Goal: Task Accomplishment & Management: Use online tool/utility

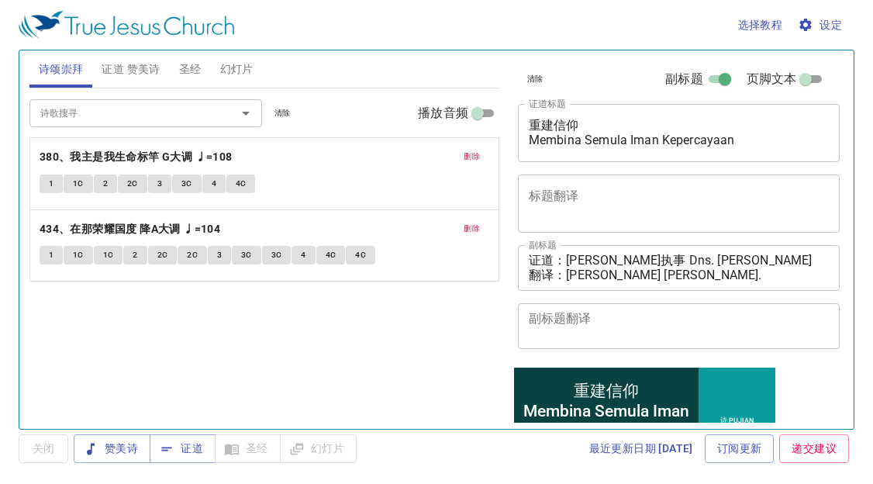
click at [147, 75] on span "证道 赞美诗" at bounding box center [131, 69] width 58 height 19
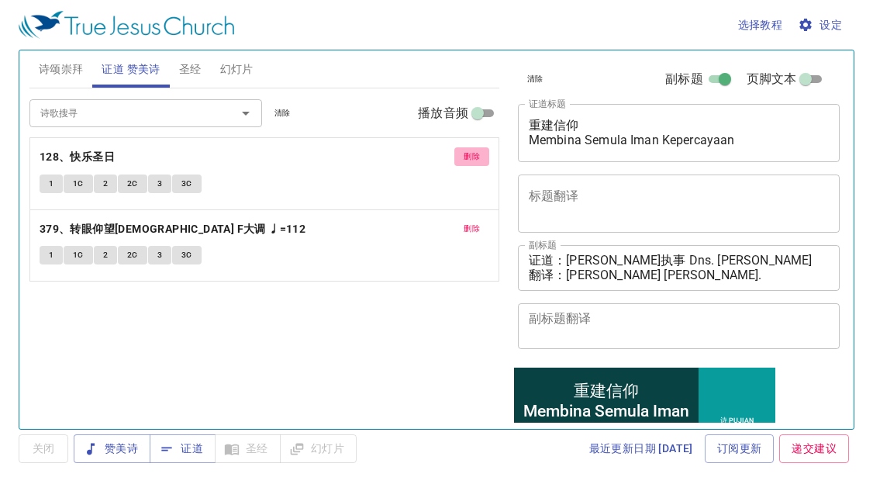
click at [463, 154] on span "删除" at bounding box center [471, 157] width 16 height 14
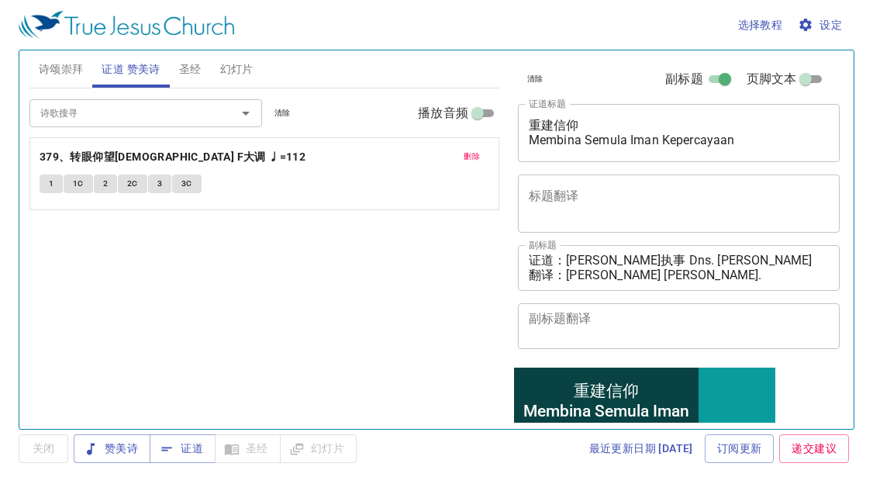
click at [474, 151] on span "删除" at bounding box center [471, 157] width 16 height 14
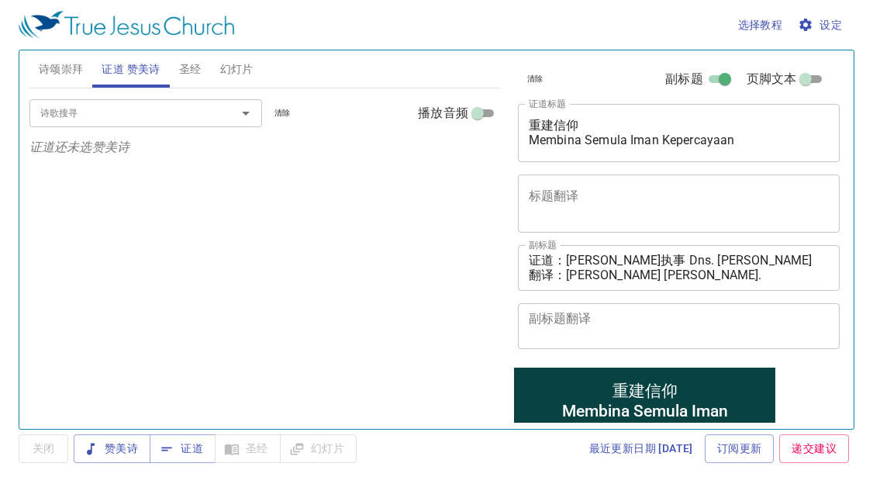
click at [76, 60] on span "诗颂崇拜" at bounding box center [61, 69] width 45 height 19
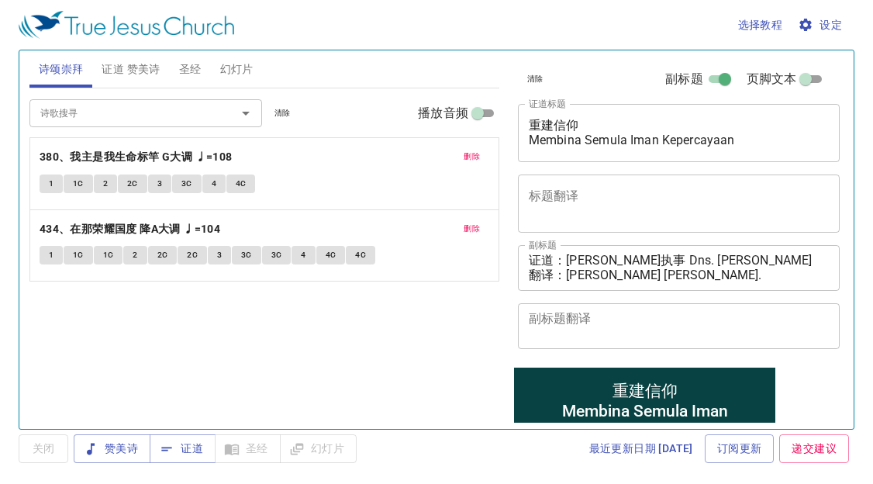
click at [471, 147] on button "删除" at bounding box center [471, 156] width 35 height 19
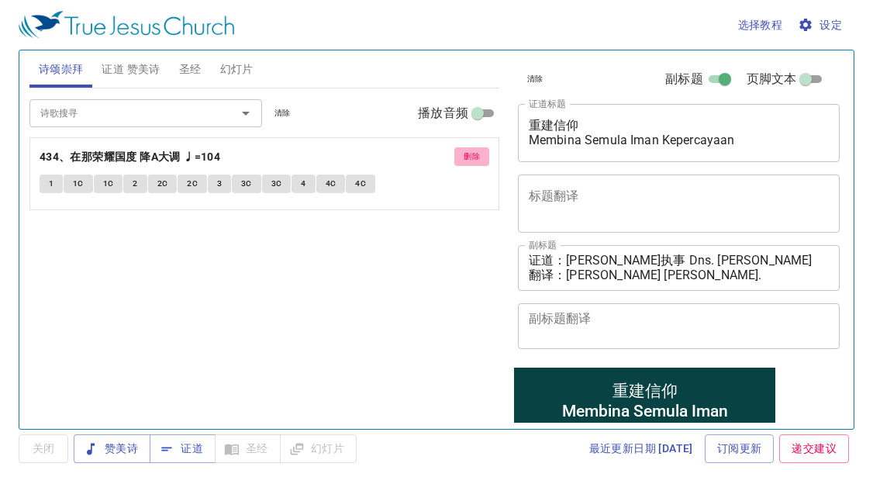
click at [471, 147] on button "删除" at bounding box center [471, 156] width 35 height 19
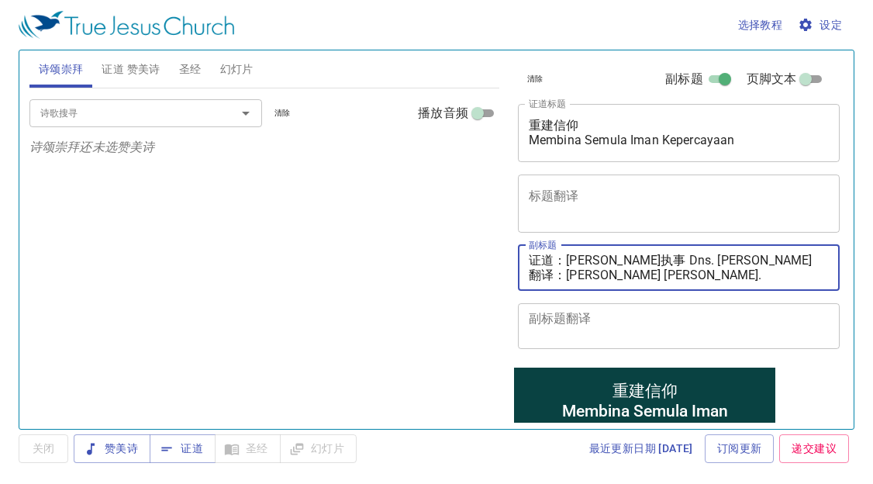
drag, startPoint x: 659, startPoint y: 260, endPoint x: 822, endPoint y: 258, distance: 163.5
click at [822, 258] on div "证道：邓伊利莎白执事 Dns. Elizabeth Tang 翻译：邓彩颜姊妹 Sis. Tang Choi Ngan x 副标题" at bounding box center [679, 268] width 322 height 46
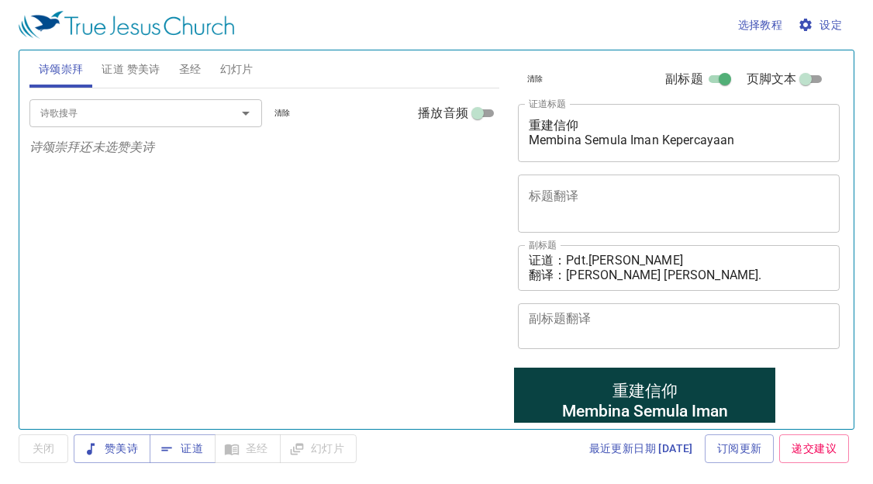
click at [141, 390] on div "诗歌搜寻 诗歌搜寻 清除 播放音频 诗颂崇拜还未选赞美诗" at bounding box center [264, 251] width 470 height 327
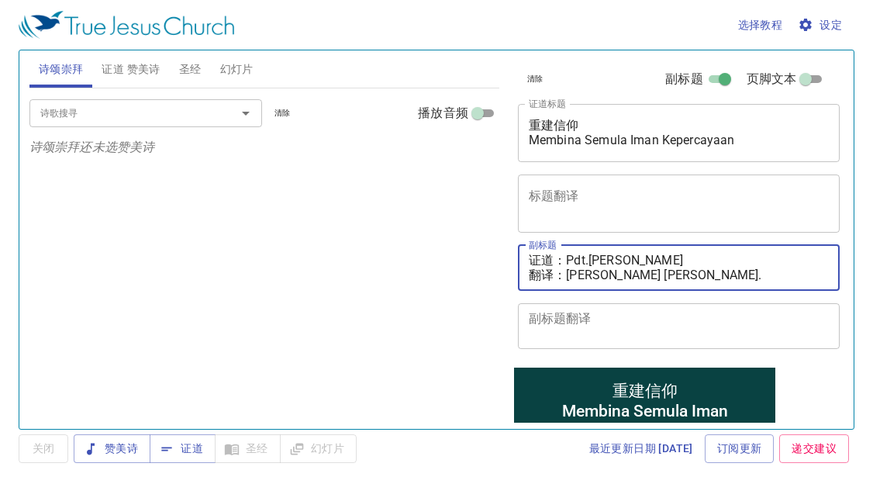
drag, startPoint x: 567, startPoint y: 277, endPoint x: 769, endPoint y: 284, distance: 201.6
click at [769, 284] on div "证道：Pdt.Zakaria 翻译：邓彩颜姊妹 Sis. Tang Choi Ngan x 副标题" at bounding box center [679, 268] width 322 height 46
paste textarea "雪妮姊妹 Sis. Tseu Set Nee"
type textarea "证道：Pdt.Zakaria 翻译：邹雪妮姊妹 Sis. Tseu Set Nee"
click at [399, 239] on div "诗歌搜寻 诗歌搜寻 清除 播放音频 诗颂崇拜还未选赞美诗" at bounding box center [264, 251] width 470 height 327
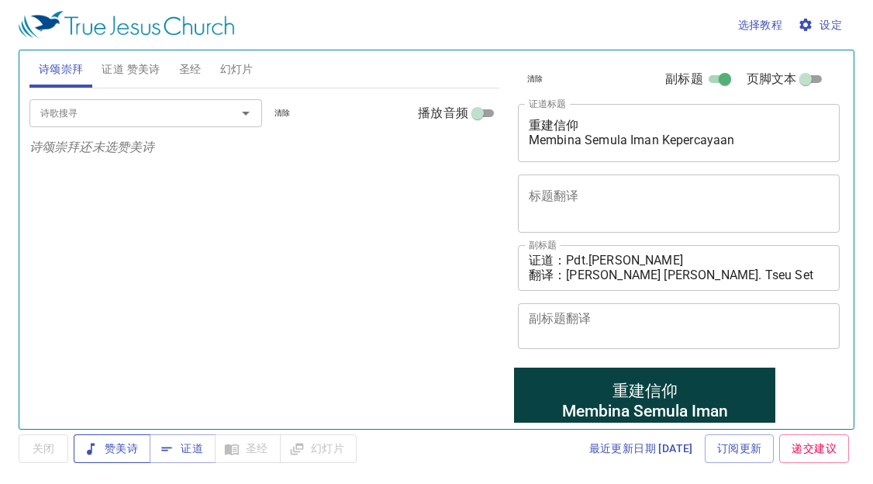
click at [106, 444] on span "赞美诗" at bounding box center [112, 448] width 52 height 19
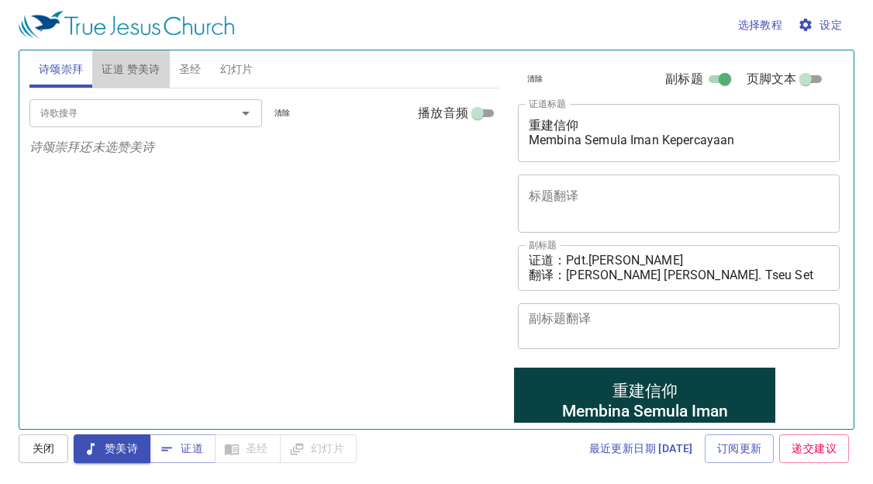
click at [133, 75] on span "证道 赞美诗" at bounding box center [131, 69] width 58 height 19
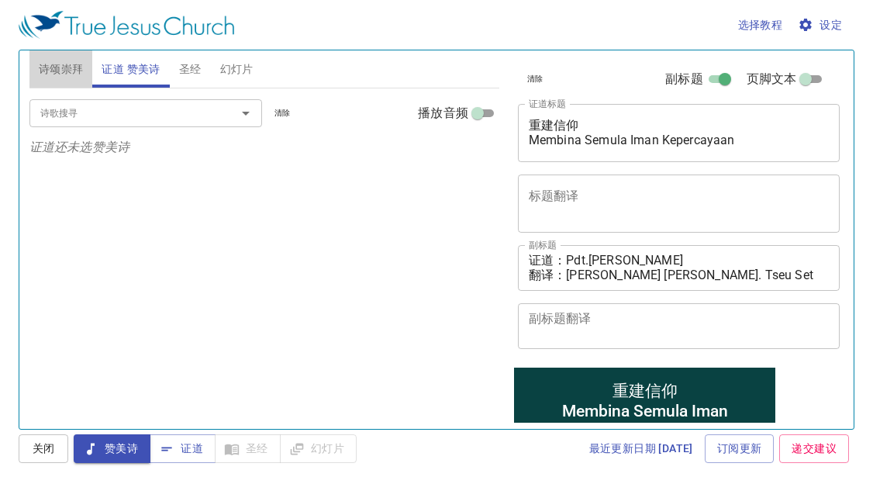
click at [74, 73] on span "诗颂崇拜" at bounding box center [61, 69] width 45 height 19
click at [117, 113] on input "诗歌搜寻" at bounding box center [122, 113] width 177 height 18
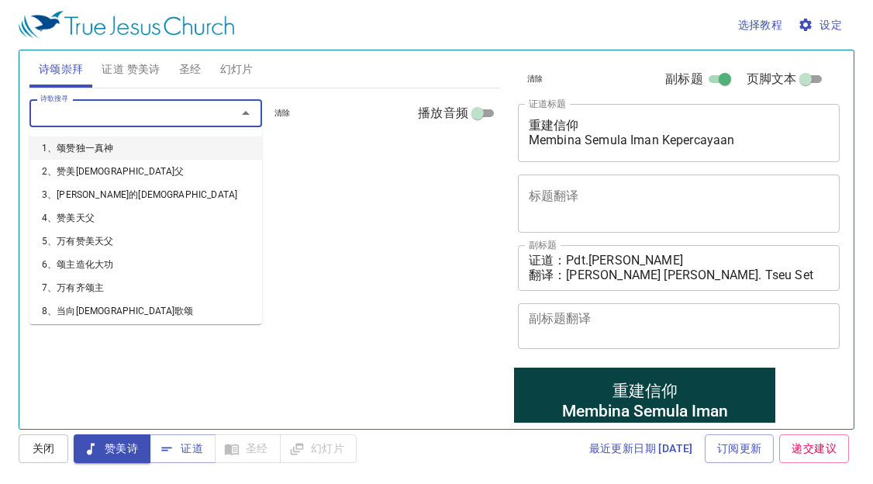
click at [347, 257] on div "诗歌搜寻 诗歌搜寻 清除 播放音频 诗颂崇拜还未选赞美诗" at bounding box center [264, 251] width 470 height 327
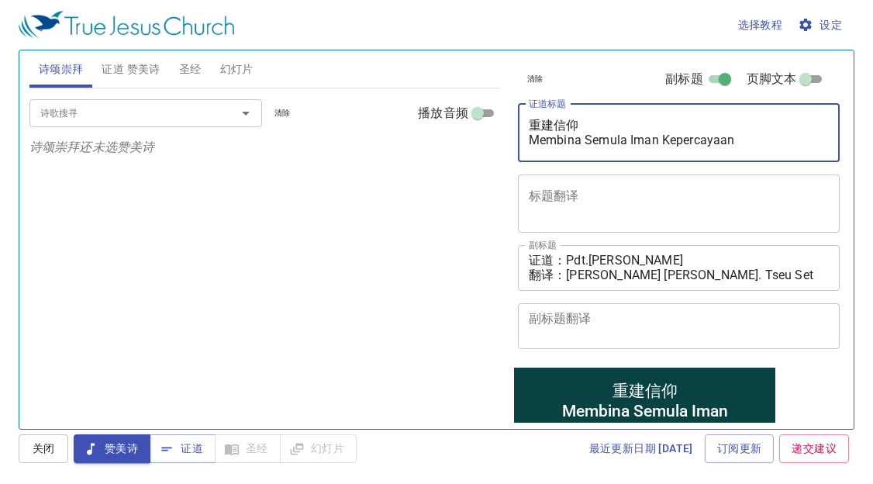
drag, startPoint x: 749, startPoint y: 138, endPoint x: 491, endPoint y: 115, distance: 258.3
click at [508, 114] on div "清除 副标题 页脚文本 证道标题 重建信仰 Membina Semula Iman Kepercayaan x 证道标题 标题翻译 x 标题翻译 副标题 证道…" at bounding box center [677, 233] width 344 height 378
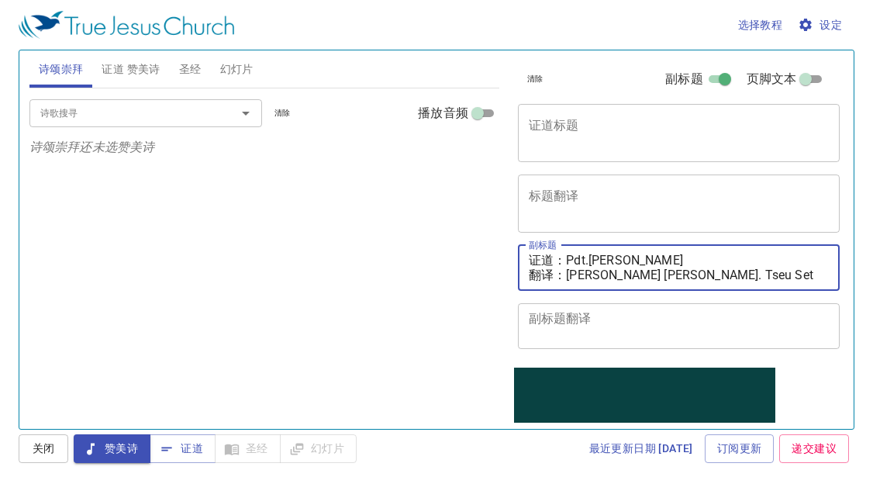
drag, startPoint x: 635, startPoint y: 260, endPoint x: 587, endPoint y: 261, distance: 48.0
click at [587, 261] on textarea "证道：Pdt.Zakaria 翻译：邹雪妮姊妹 Sis. Tseu Set Nee" at bounding box center [678, 267] width 301 height 29
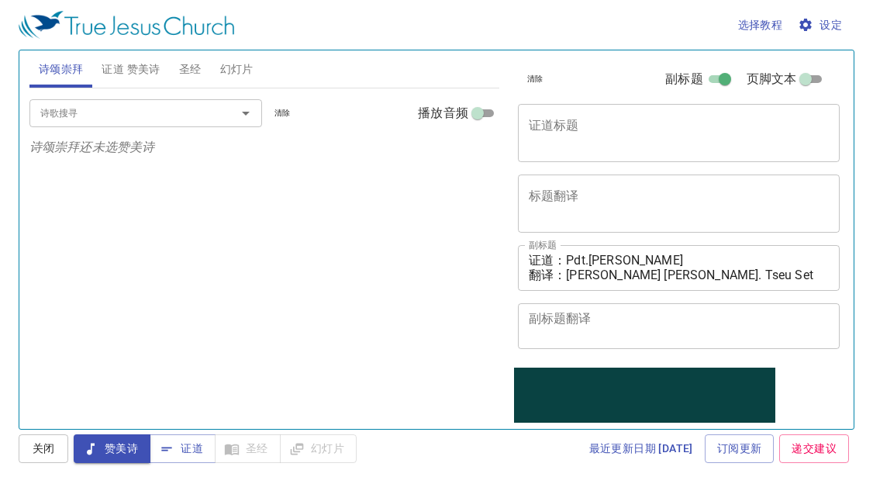
drag, startPoint x: 139, startPoint y: 248, endPoint x: 215, endPoint y: 236, distance: 77.7
click at [138, 248] on div "诗歌搜寻 诗歌搜寻 清除 播放音频 诗颂崇拜还未选赞美诗" at bounding box center [264, 251] width 470 height 327
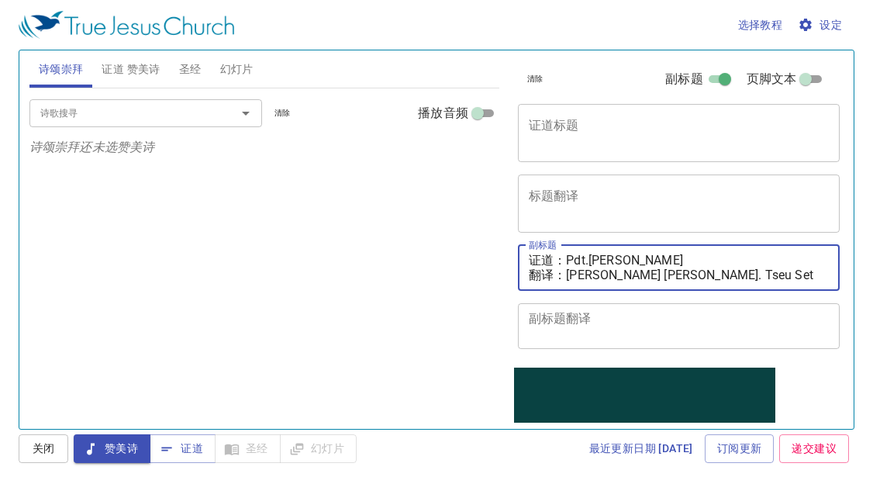
drag, startPoint x: 652, startPoint y: 253, endPoint x: 617, endPoint y: 264, distance: 37.5
click at [569, 260] on textarea "证道：Pdt.Zakaria 翻译：邹雪妮姊妹 Sis. Tseu Set Nee" at bounding box center [678, 267] width 301 height 29
paste textarea "以法莲传道 Pdt. Efraim Yuam"
drag, startPoint x: 750, startPoint y: 275, endPoint x: 526, endPoint y: 260, distance: 224.5
click at [526, 260] on div "证道：以法莲传道 Pdt. Efraim Yuam 翻译：邹雪妮姊妹 Sis. Tseu Set Nee x 副标题" at bounding box center [679, 268] width 322 height 46
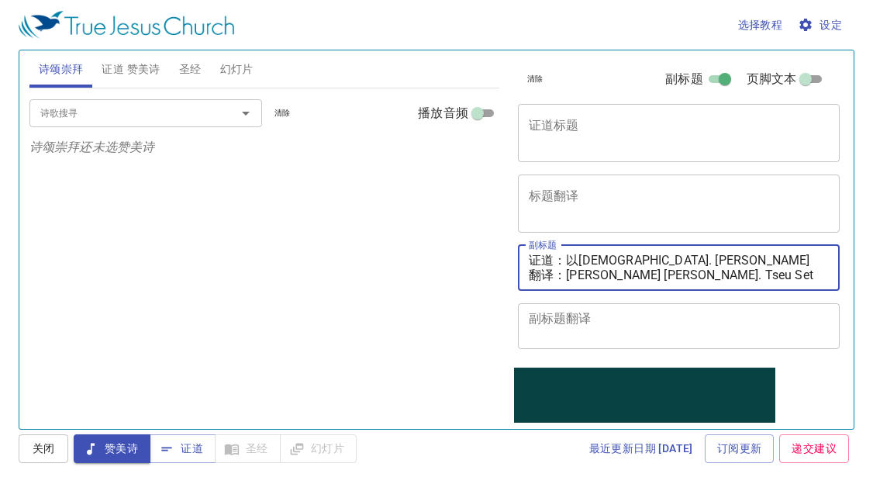
type textarea "证道：以法莲传道 Pdt. [PERSON_NAME] 翻译：[PERSON_NAME]. Tseu Set Nee"
click at [129, 63] on span "证道 赞美诗" at bounding box center [131, 69] width 58 height 19
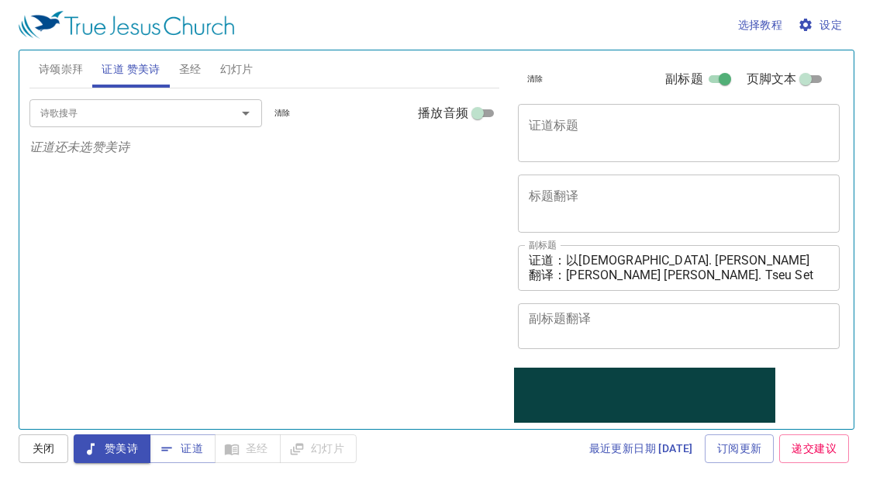
click at [143, 112] on input "诗歌搜寻" at bounding box center [122, 113] width 177 height 18
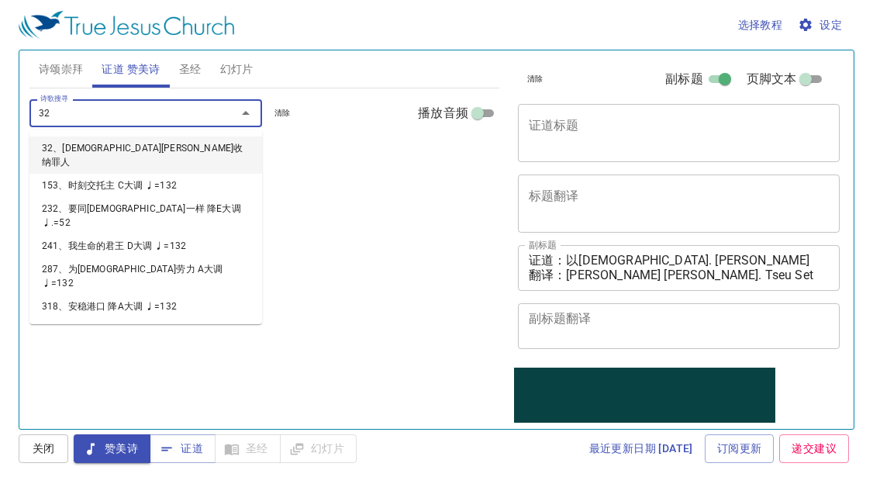
type input "320"
type input "321"
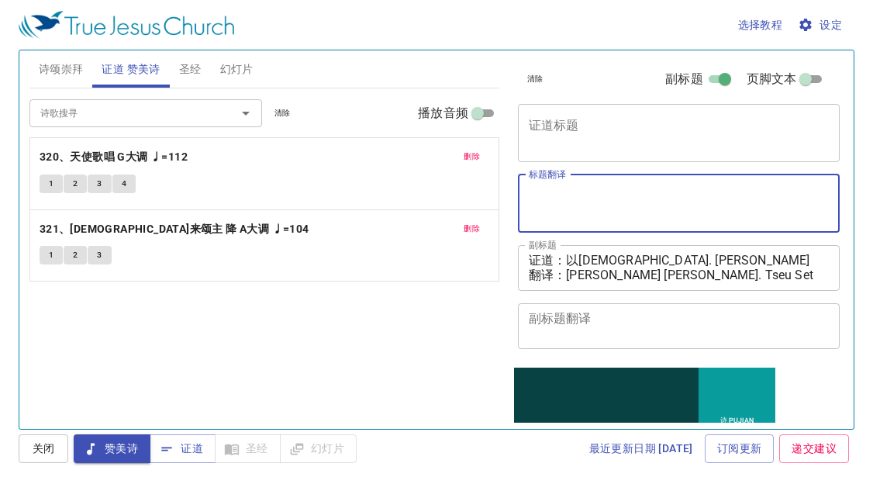
click at [604, 198] on textarea "标题翻译" at bounding box center [678, 202] width 301 height 29
click at [601, 131] on textarea "证道标题" at bounding box center [678, 132] width 301 height 29
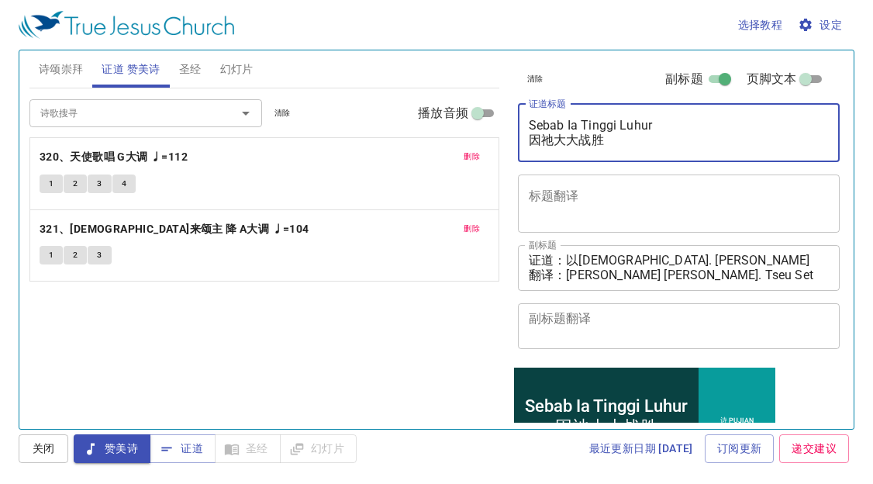
drag, startPoint x: 619, startPoint y: 140, endPoint x: 529, endPoint y: 136, distance: 90.0
click at [529, 136] on textarea "Sebab Ia Tinggi Luhur 因祂大大战胜" at bounding box center [678, 132] width 301 height 29
click at [629, 145] on textarea "Sebab Ia Tinggi Luhur 因祂大大战胜" at bounding box center [678, 132] width 301 height 29
drag, startPoint x: 534, startPoint y: 130, endPoint x: 527, endPoint y: 126, distance: 8.0
click at [527, 126] on div "Sebab Ia Tinggi Luhur 因祂大大战胜 x 证道标题" at bounding box center [679, 133] width 322 height 58
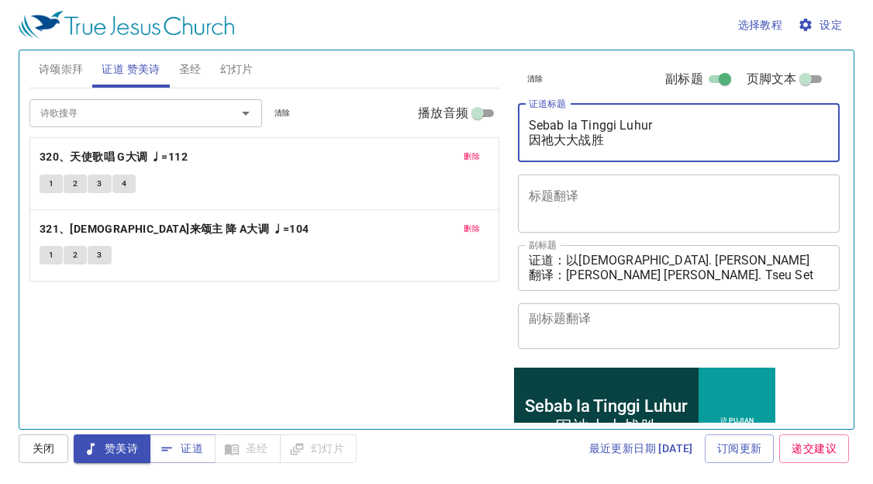
type textarea "Sebab Ia Tinggi Luhur 因祂大大战胜"
click at [66, 64] on span "诗颂崇拜" at bounding box center [61, 69] width 45 height 19
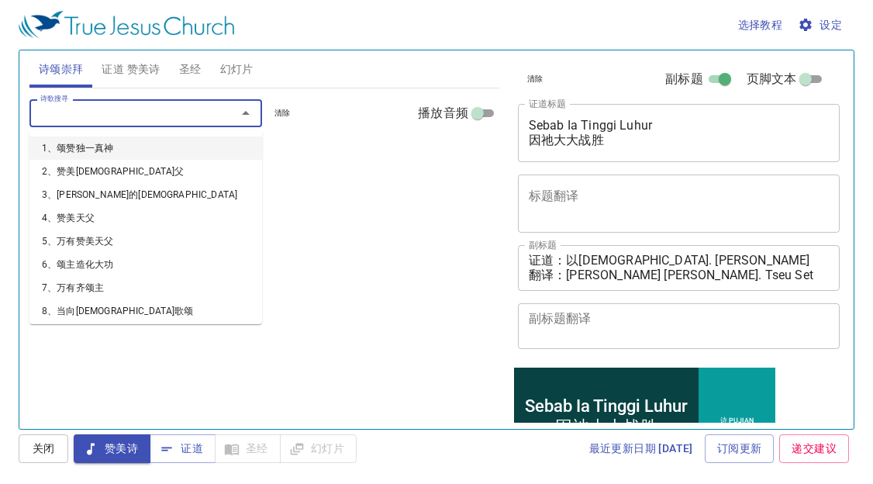
click at [115, 113] on input "诗歌搜寻" at bounding box center [122, 113] width 177 height 18
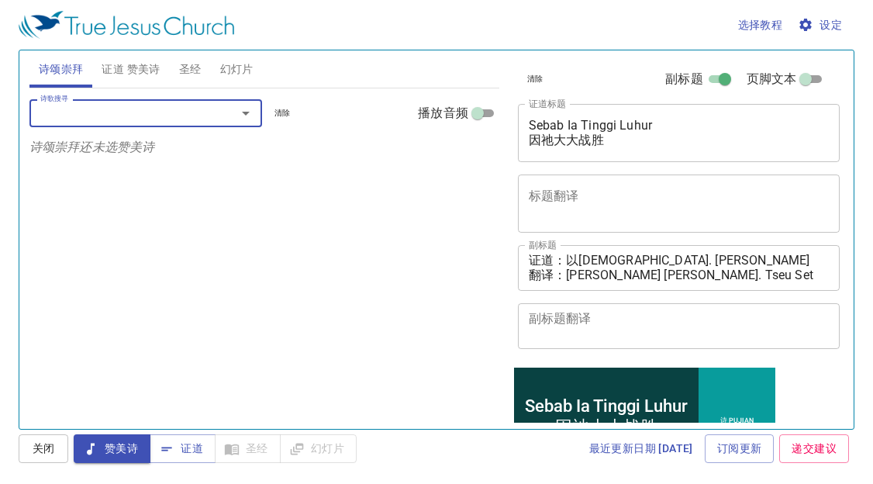
click at [140, 67] on span "证道 赞美诗" at bounding box center [131, 69] width 58 height 19
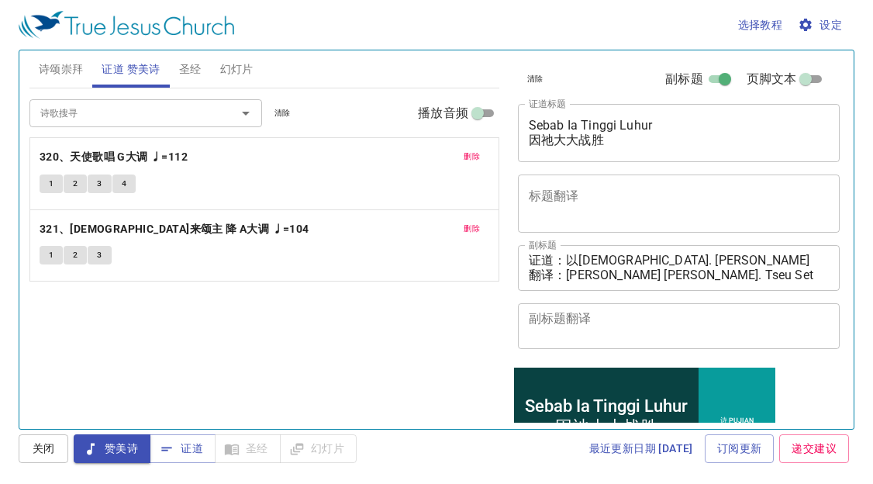
click at [64, 68] on span "诗颂崇拜" at bounding box center [61, 69] width 45 height 19
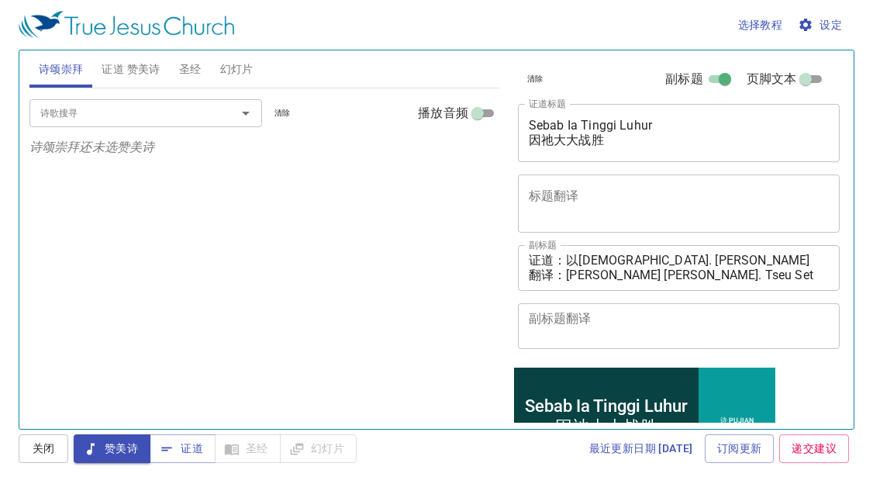
click at [67, 111] on input "诗歌搜寻" at bounding box center [122, 113] width 177 height 18
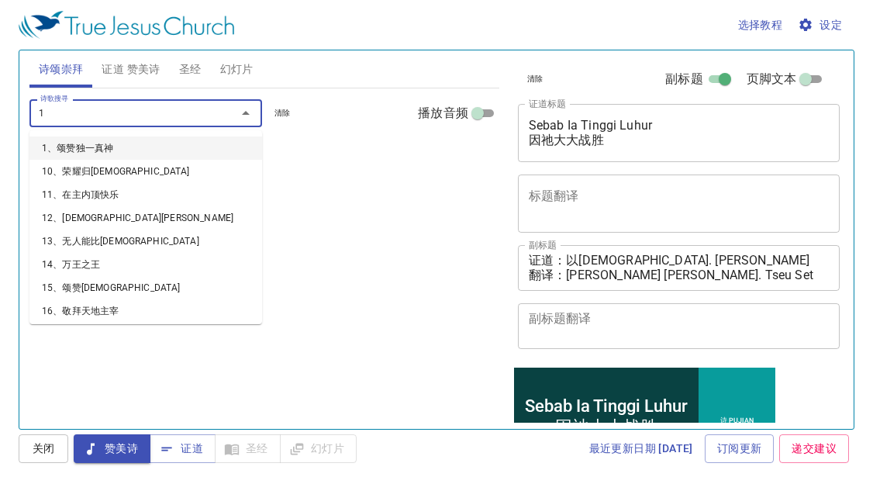
type input "17"
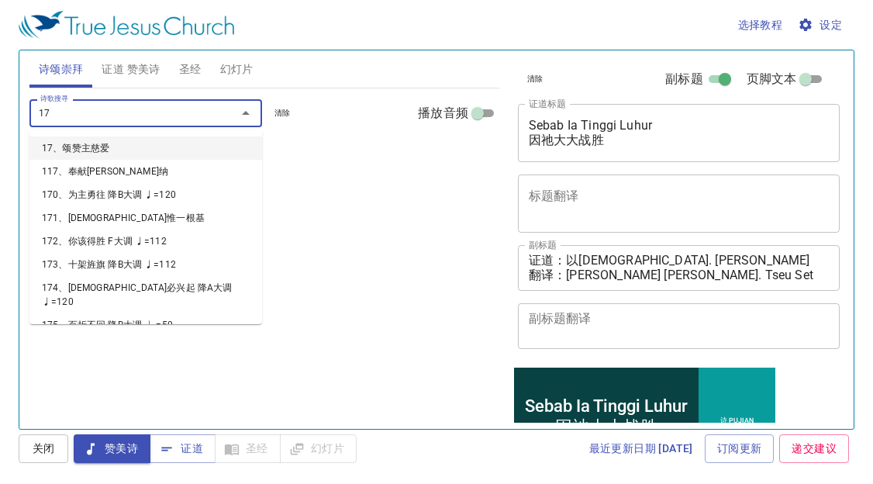
type input "17"
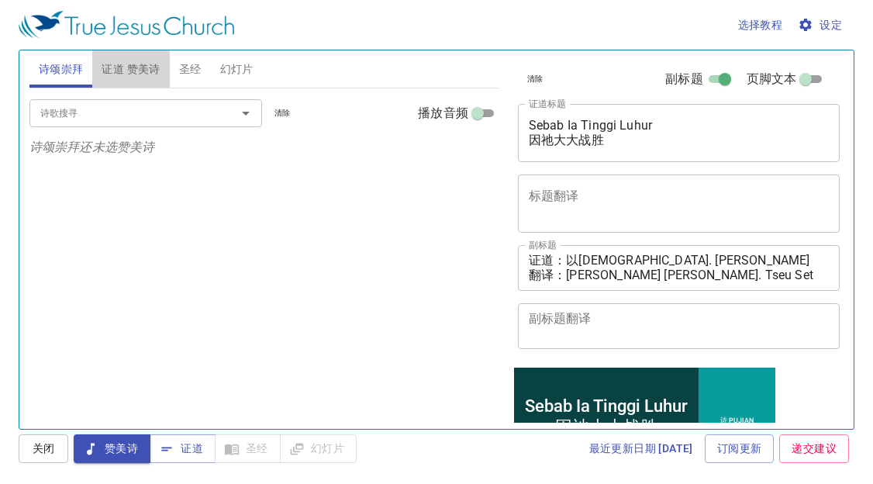
drag, startPoint x: 150, startPoint y: 63, endPoint x: 135, endPoint y: 75, distance: 19.2
click at [146, 63] on span "证道 赞美诗" at bounding box center [131, 69] width 58 height 19
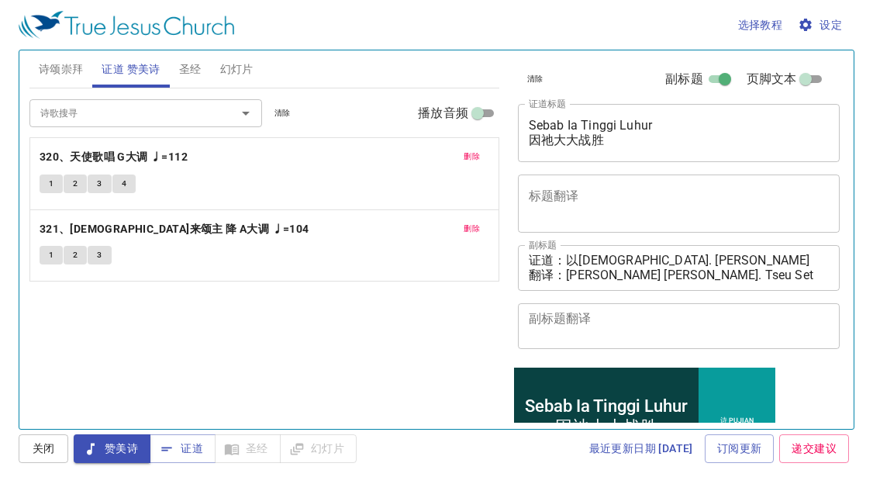
click at [67, 64] on span "诗颂崇拜" at bounding box center [61, 69] width 45 height 19
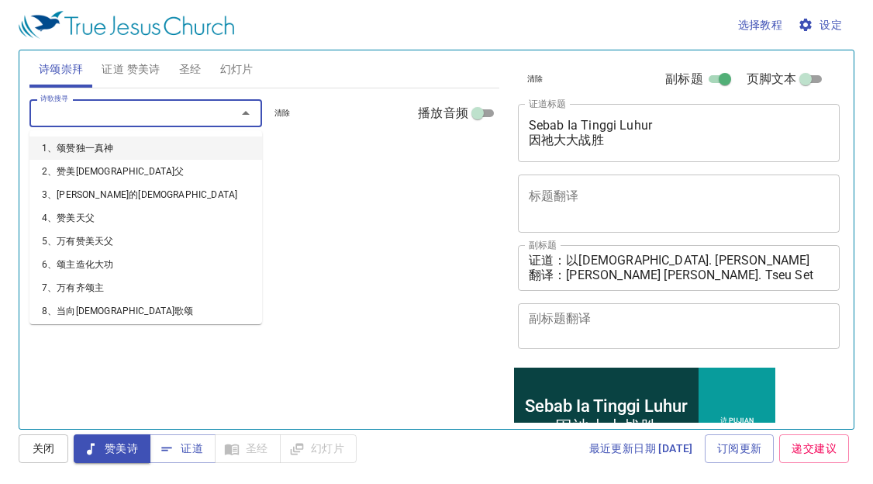
click at [77, 108] on input "诗歌搜寻" at bounding box center [122, 113] width 177 height 18
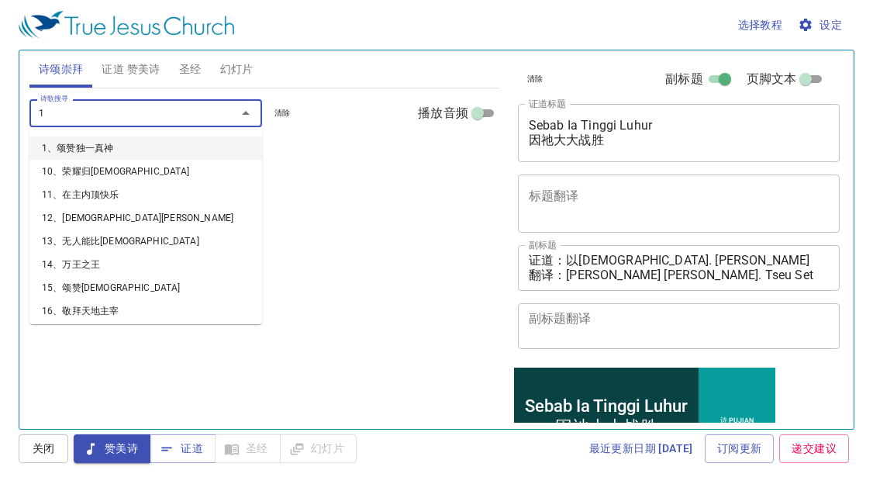
type input "17"
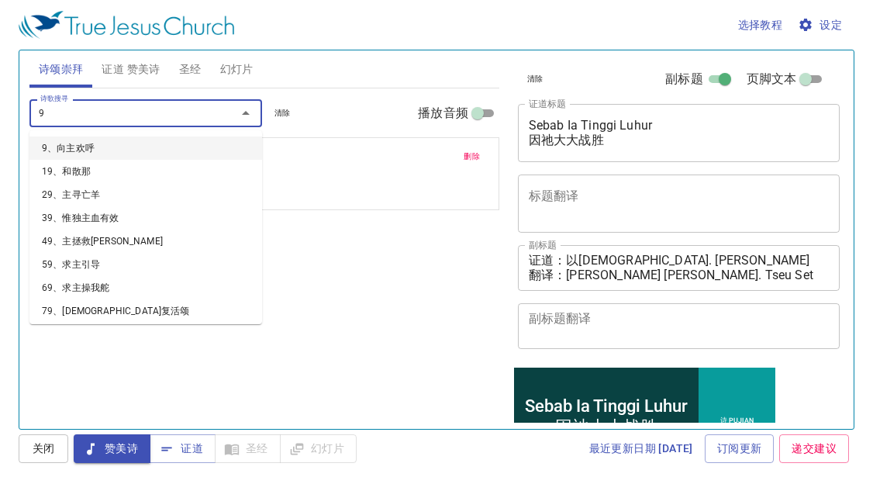
type input "98"
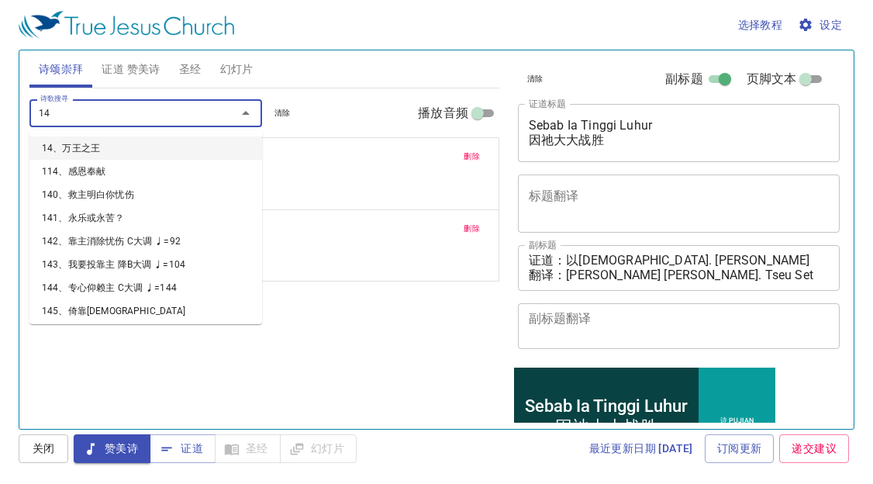
type input "142"
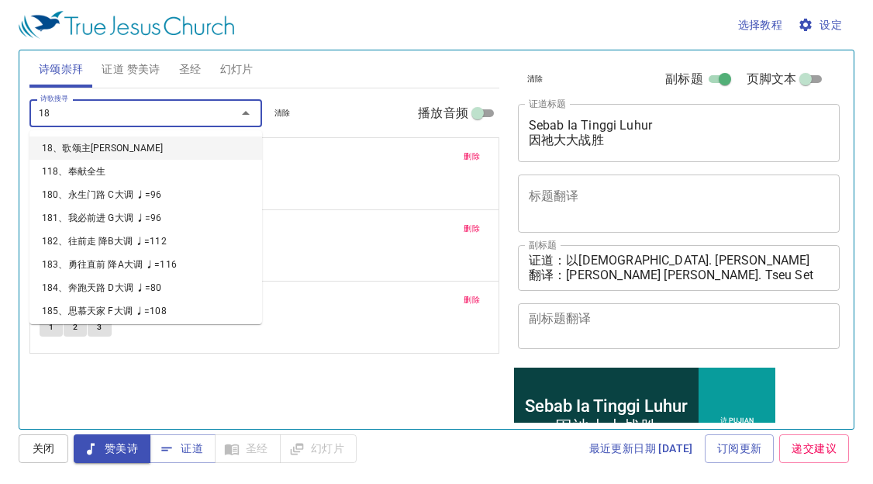
type input "185"
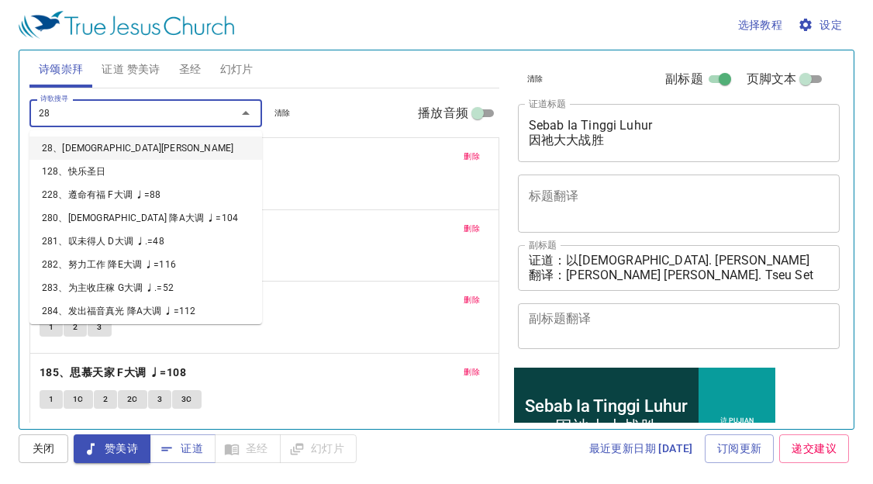
type input "283"
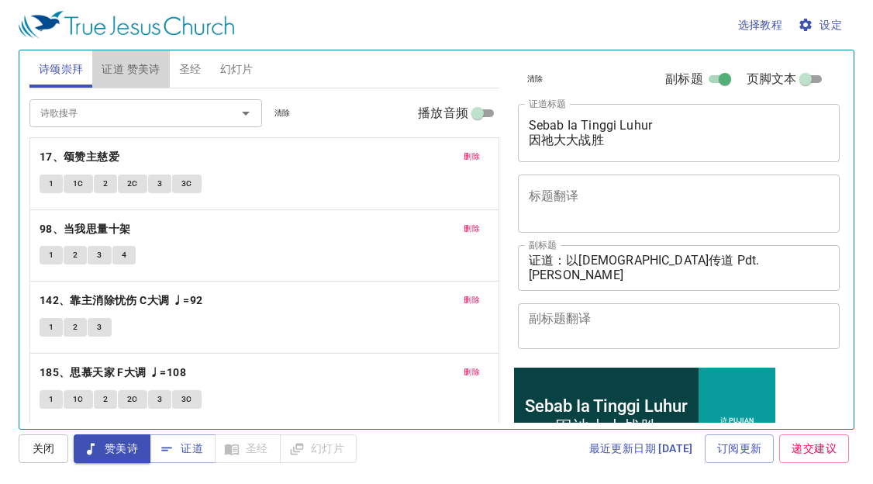
click at [154, 81] on button "证道 赞美诗" at bounding box center [130, 68] width 77 height 37
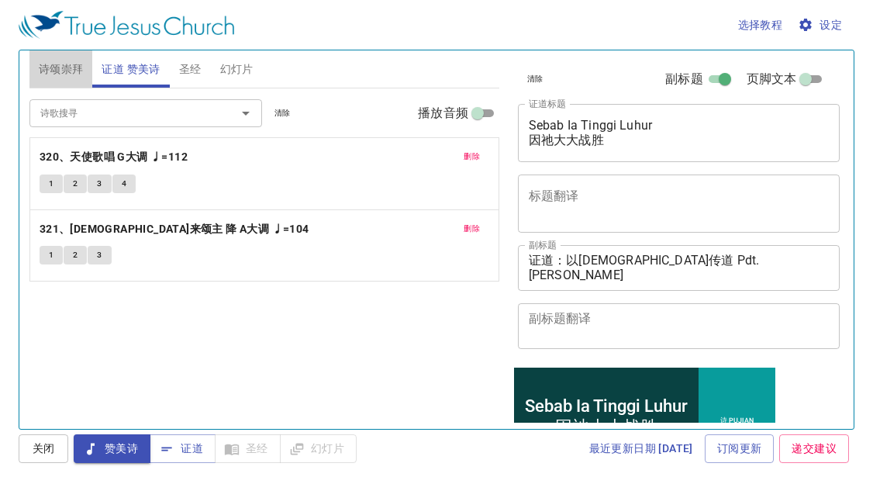
click at [76, 67] on span "诗颂崇拜" at bounding box center [61, 69] width 45 height 19
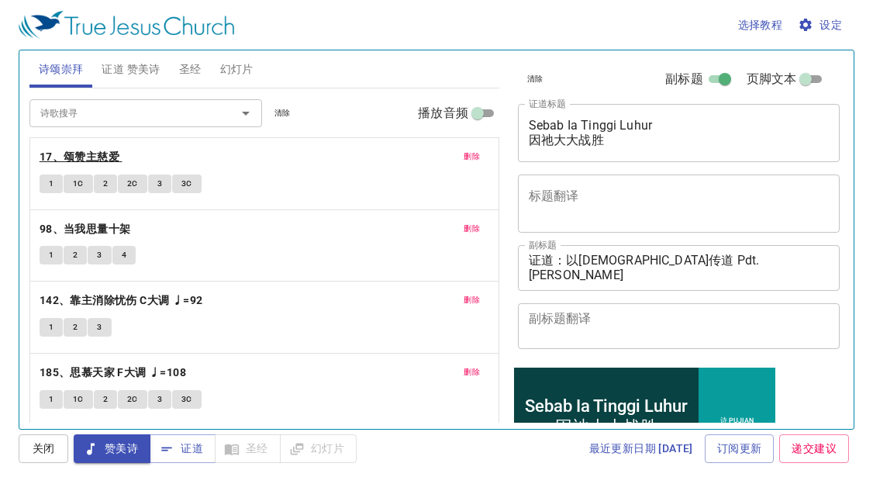
click at [93, 153] on b "17、颂赞主慈爱" at bounding box center [80, 156] width 80 height 19
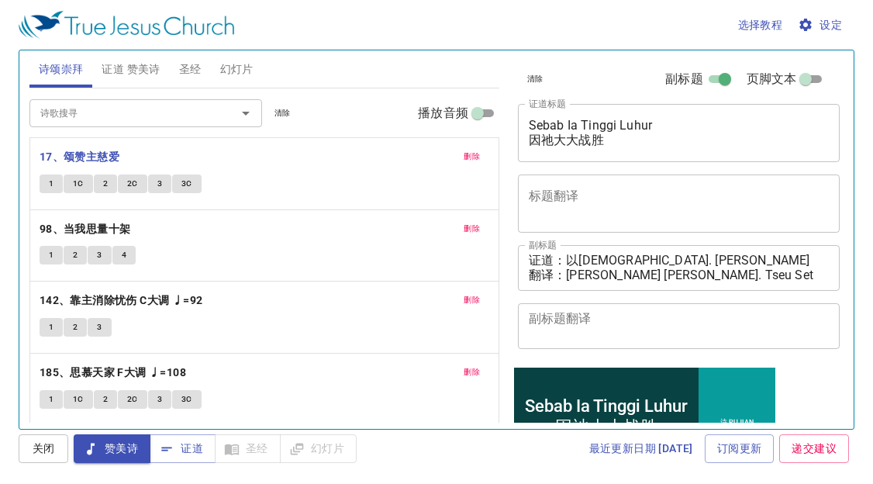
click at [49, 181] on span "1" at bounding box center [51, 184] width 5 height 14
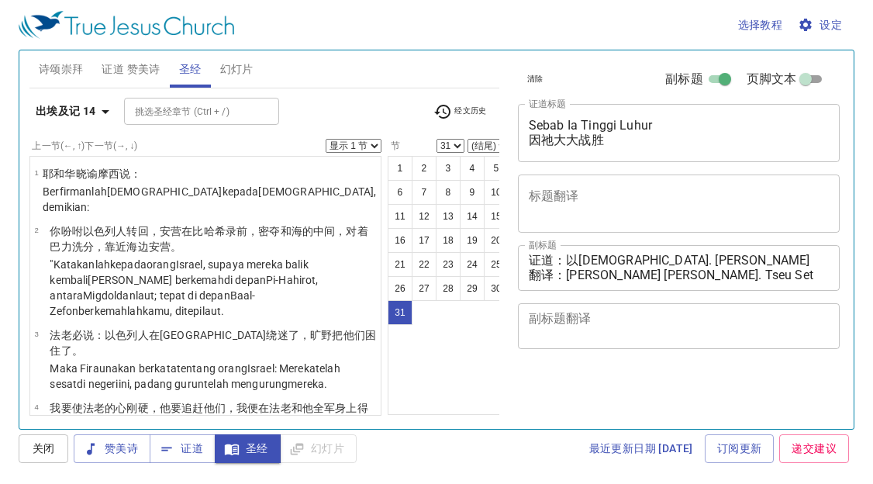
select select "31"
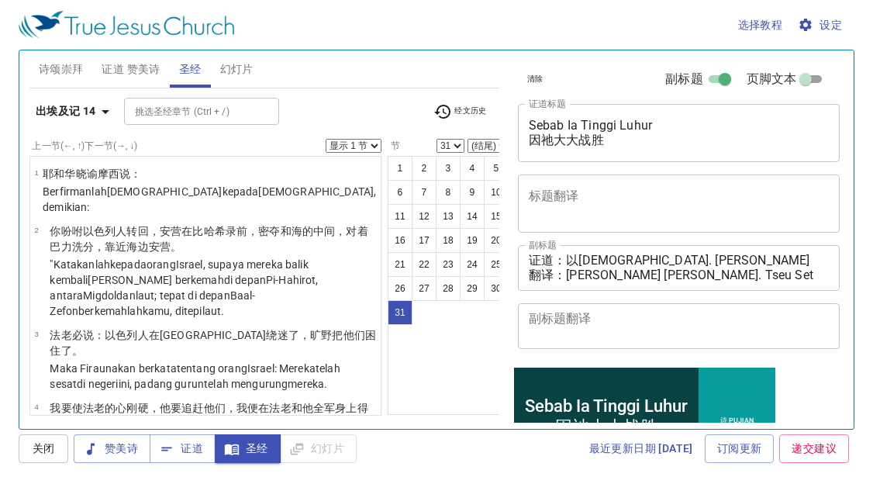
scroll to position [2634, 0]
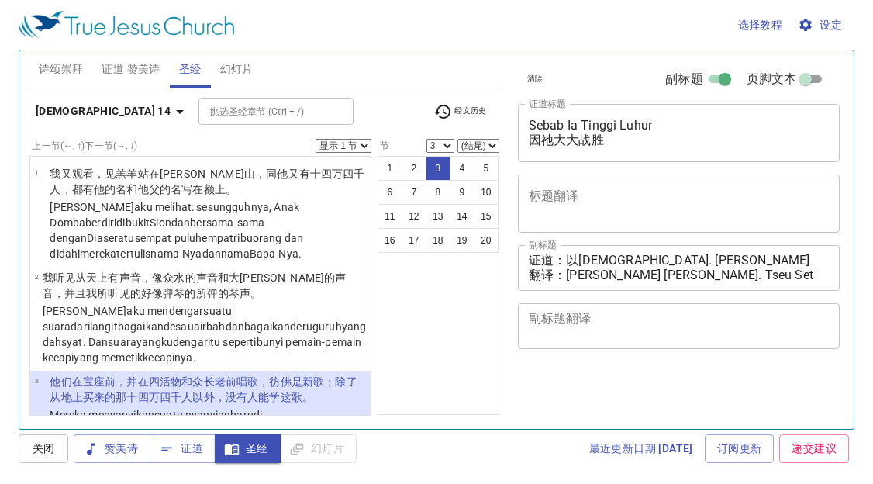
select select "3"
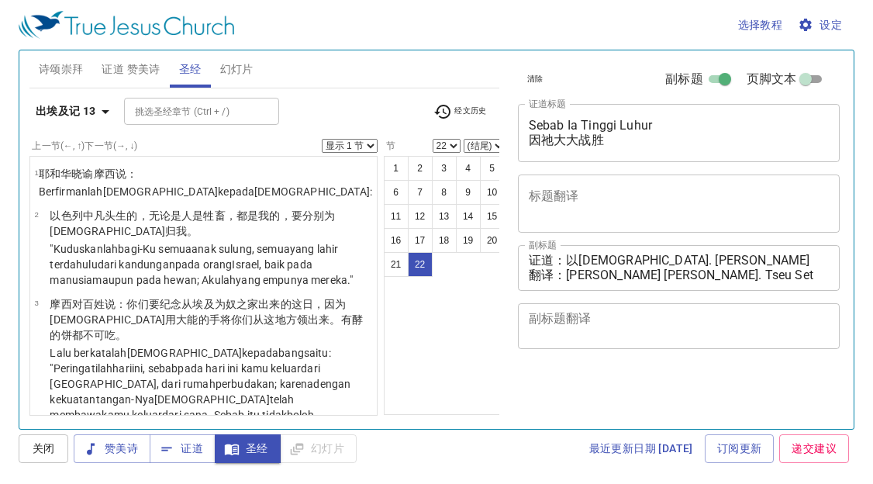
select select "22"
select select "18"
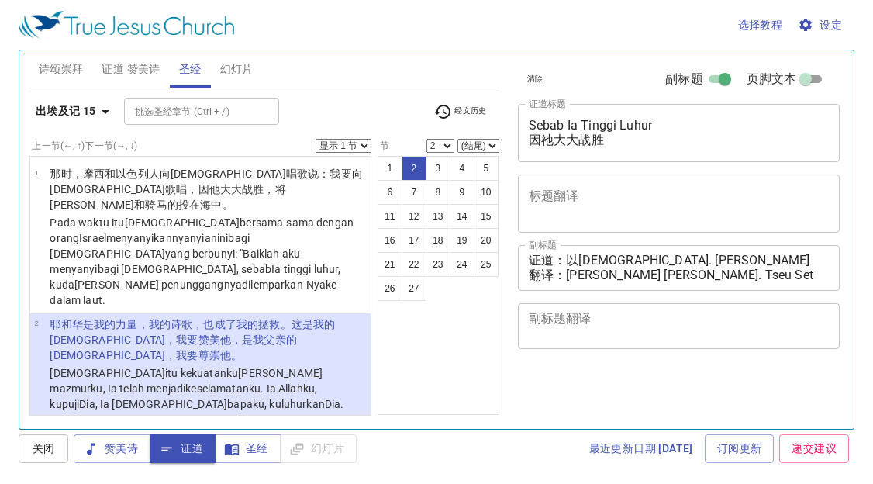
select select "2"
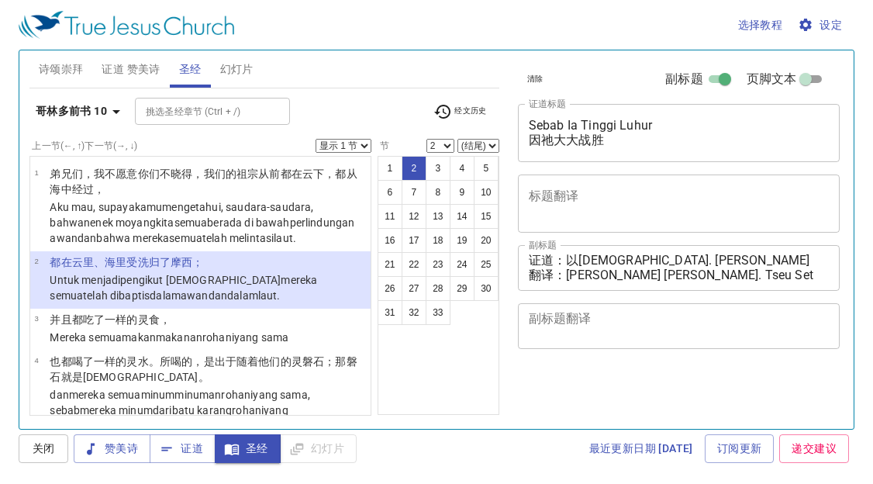
select select "2"
